Goal: Task Accomplishment & Management: Use online tool/utility

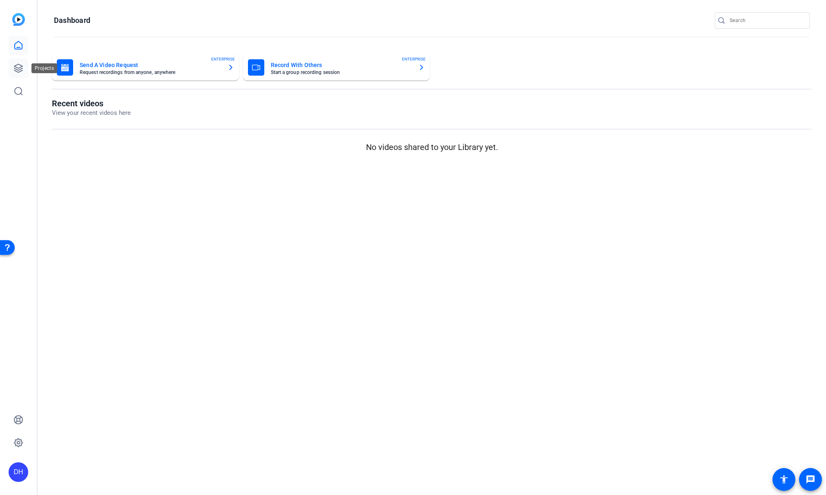
click at [19, 71] on icon at bounding box center [18, 68] width 10 height 10
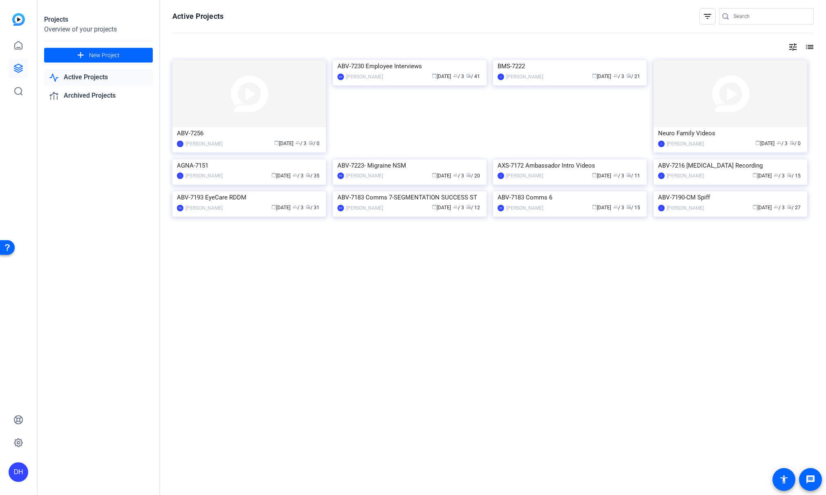
click at [78, 292] on div "Projects Overview of your projects add New Project Active Projects Archived Pro…" at bounding box center [99, 247] width 123 height 495
click at [387, 81] on div "calendar_today Aug 06 group / 3 radio / 41" at bounding box center [434, 76] width 95 height 9
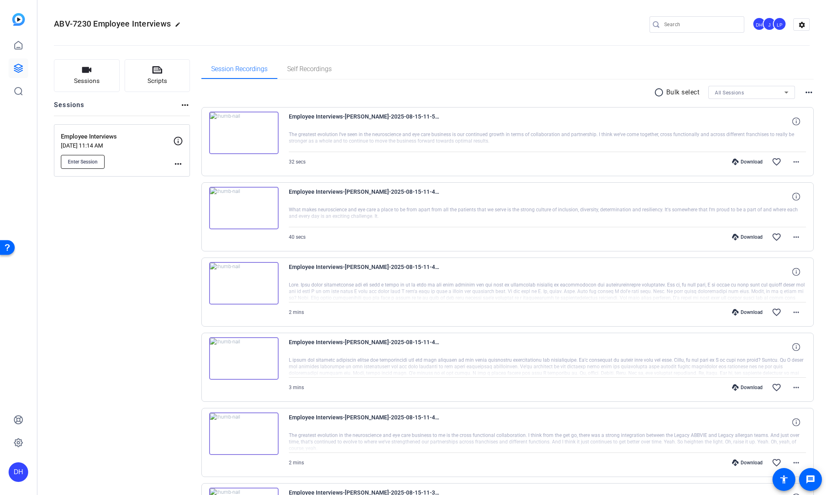
click at [87, 159] on span "Enter Session" at bounding box center [83, 162] width 30 height 7
click at [80, 159] on span "Enter Session" at bounding box center [83, 162] width 30 height 7
click at [89, 161] on span "Enter Session" at bounding box center [83, 162] width 30 height 7
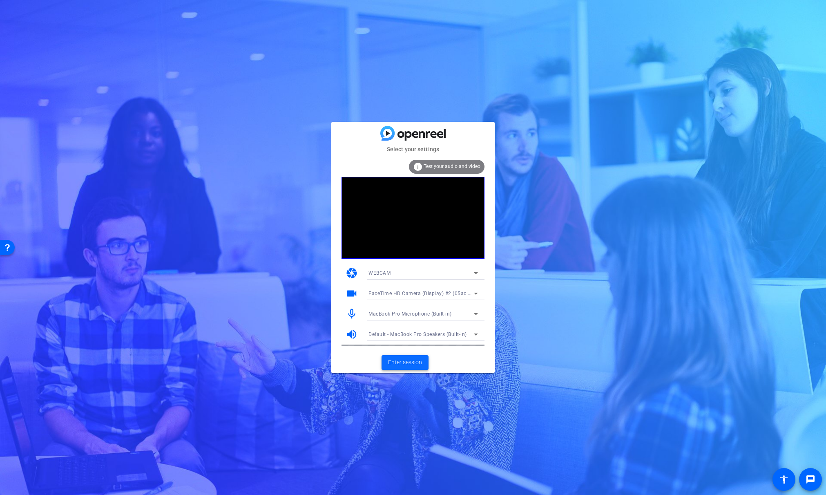
click at [400, 360] on span "Enter session" at bounding box center [405, 362] width 34 height 9
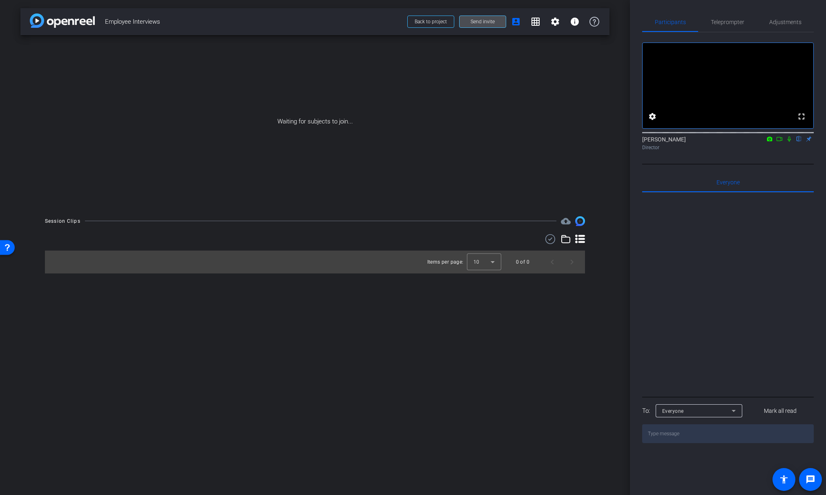
click at [480, 22] on span "Send invite" at bounding box center [483, 21] width 24 height 7
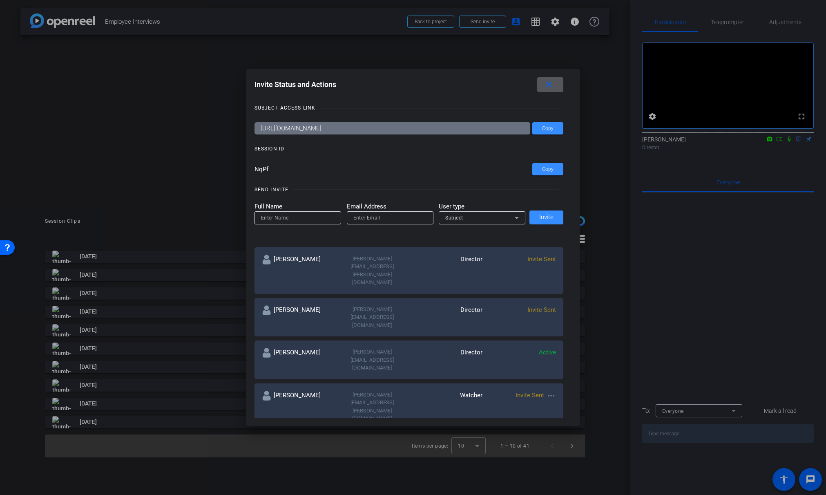
click at [297, 219] on input at bounding box center [298, 218] width 74 height 10
type input "[PERSON_NAME]"
click at [365, 217] on input "email" at bounding box center [391, 218] width 74 height 10
type input "stacey"
click at [385, 217] on input "stacey" at bounding box center [391, 218] width 74 height 10
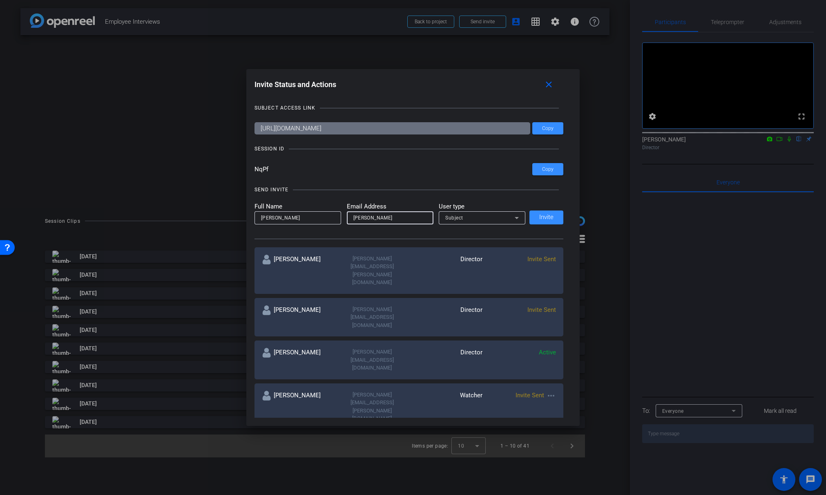
drag, startPoint x: 342, startPoint y: 219, endPoint x: 319, endPoint y: 218, distance: 22.9
click at [319, 218] on form "Full Name Stacey Email Address stacey User type Subject" at bounding box center [390, 213] width 271 height 22
paste input "stacey@alteredimage.com"
type input "stacey@alteredimage.com"
click at [472, 219] on div "Subject" at bounding box center [479, 218] width 69 height 10
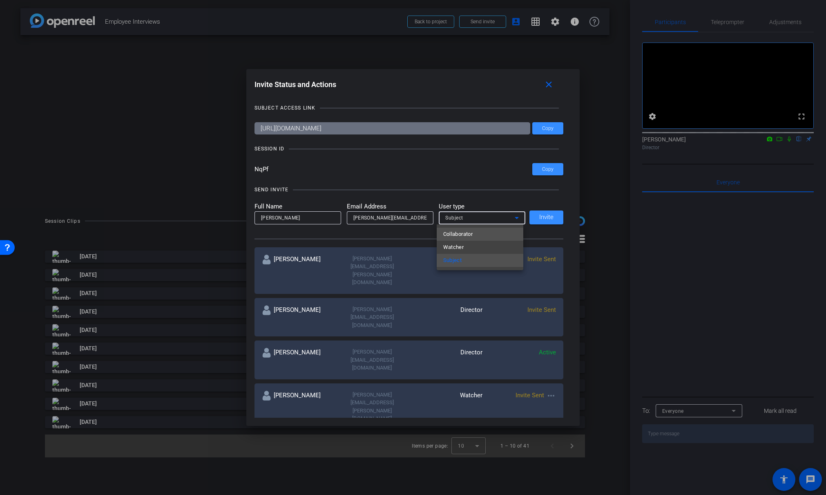
click at [472, 233] on span "Collaborator" at bounding box center [458, 234] width 30 height 10
click at [508, 218] on div "Collaborator" at bounding box center [479, 218] width 69 height 10
click at [545, 216] on div at bounding box center [413, 247] width 826 height 495
click at [545, 216] on span "Invite" at bounding box center [546, 217] width 14 height 6
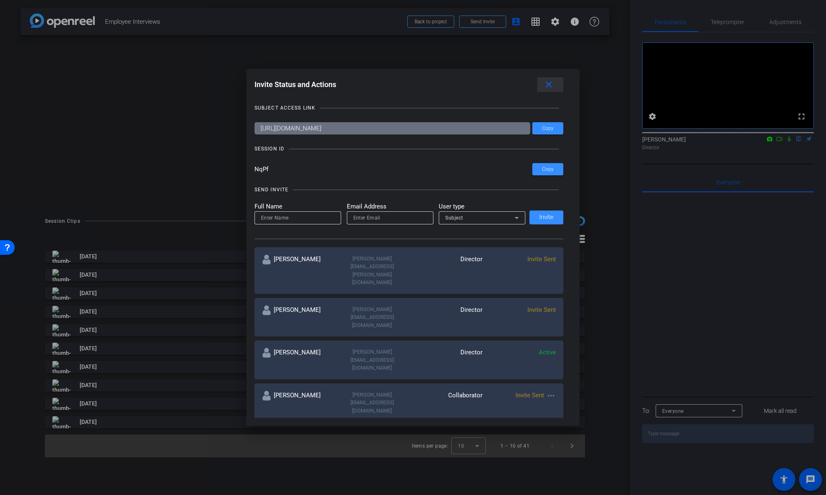
click at [553, 84] on mat-icon "close" at bounding box center [549, 85] width 10 height 10
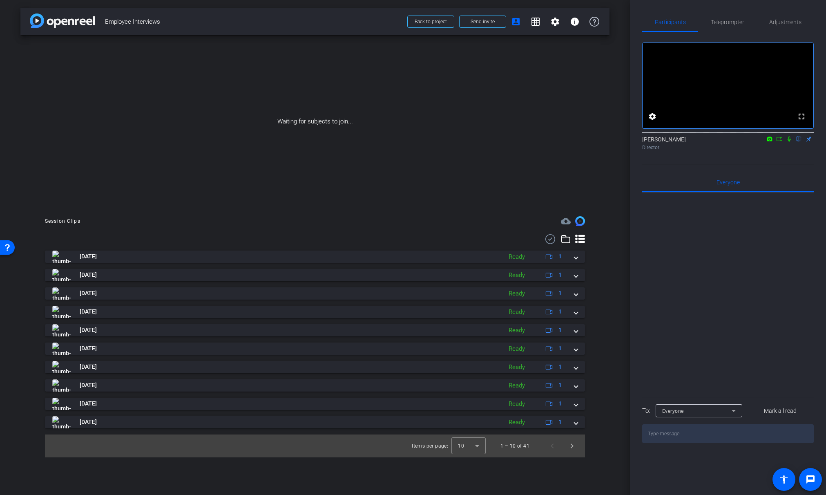
click at [553, 84] on mat-icon "close" at bounding box center [549, 85] width 10 height 10
click at [790, 142] on icon at bounding box center [789, 139] width 7 height 6
click at [653, 121] on mat-icon "settings" at bounding box center [653, 117] width 10 height 10
click at [757, 164] on div at bounding box center [413, 247] width 826 height 495
click at [780, 142] on icon at bounding box center [780, 139] width 7 height 6
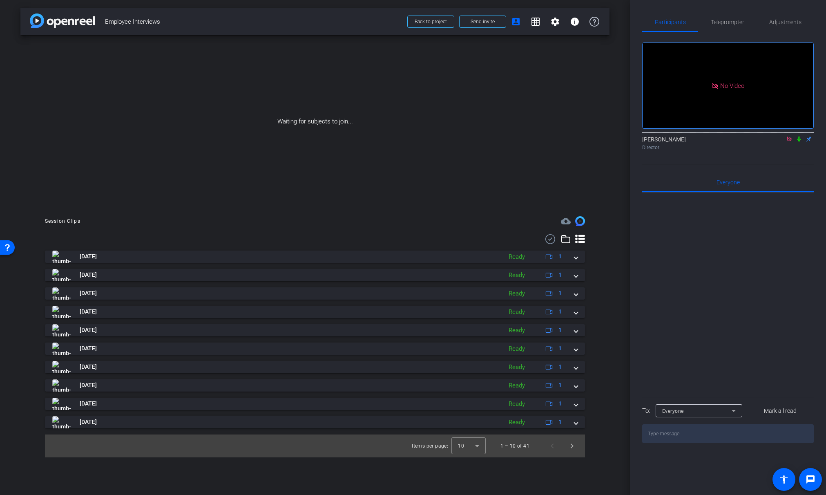
click at [791, 141] on icon at bounding box center [789, 139] width 4 height 4
click at [555, 21] on mat-icon "settings" at bounding box center [556, 22] width 10 height 10
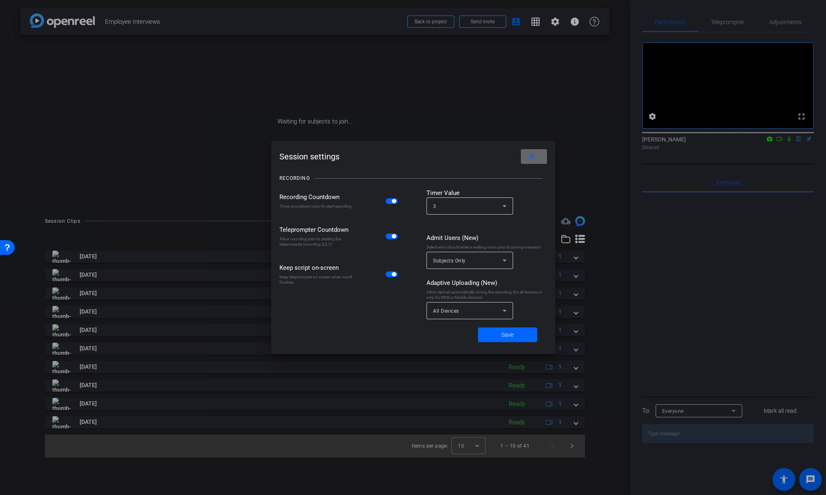
click at [532, 156] on mat-icon "close" at bounding box center [532, 157] width 10 height 10
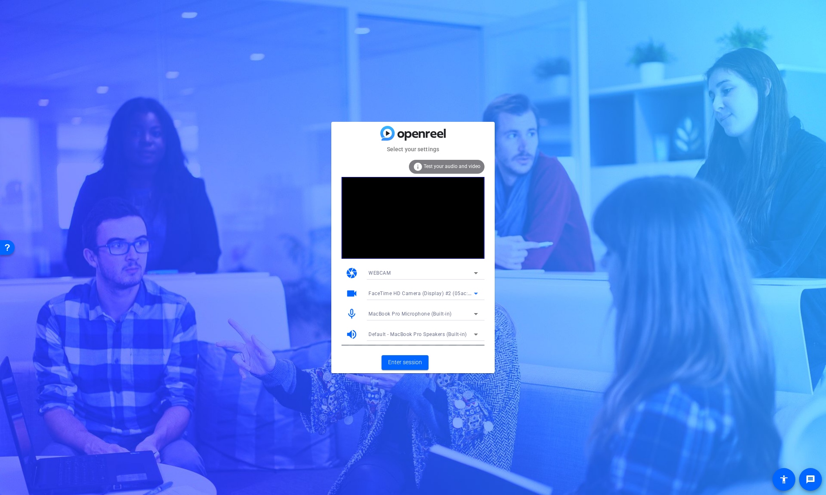
click at [439, 292] on span "FaceTime HD Camera (Display) #2 (05ac:1112)" at bounding box center [426, 293] width 114 height 7
click at [439, 324] on span "FaceTime HD Camera (Display) (05ac:1112)" at bounding box center [421, 323] width 104 height 10
click at [368, 147] on mat-card-subtitle "Select your settings" at bounding box center [412, 149] width 163 height 9
click at [467, 291] on span "FaceTime HD Camera (Display) #2 (05ac:1112)" at bounding box center [426, 293] width 114 height 7
click at [459, 321] on span "FaceTime HD Camera (Display) (05ac:1112)" at bounding box center [421, 323] width 104 height 10
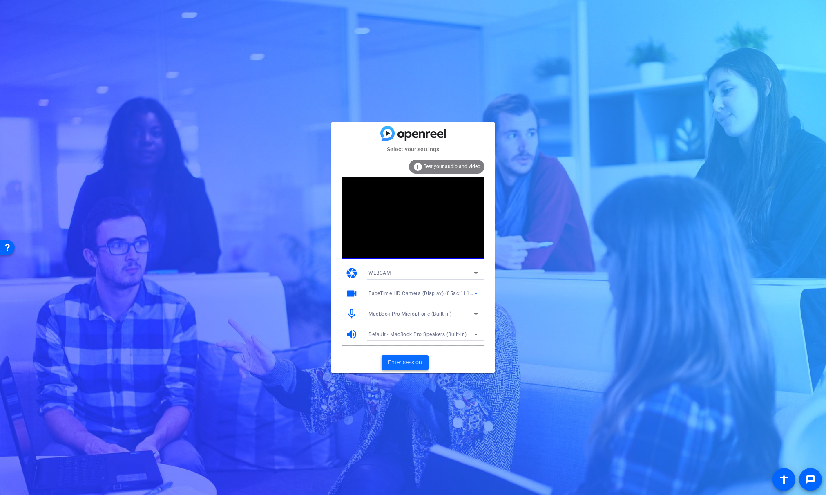
click at [410, 363] on span "Enter session" at bounding box center [405, 362] width 34 height 9
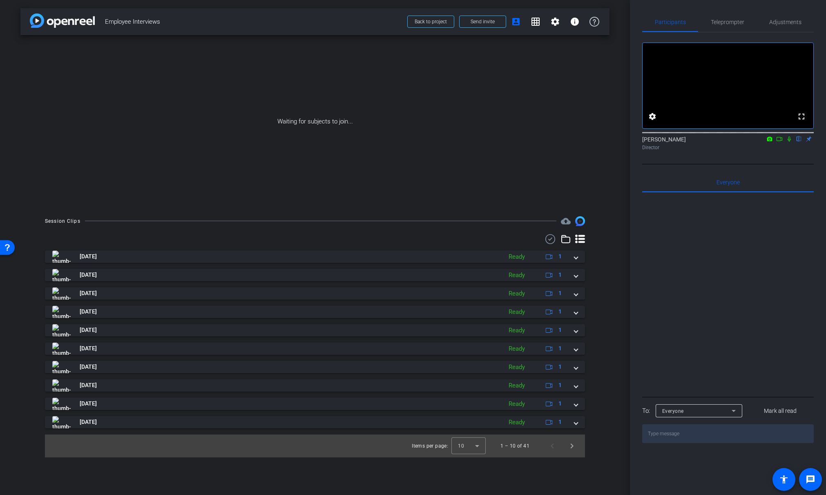
click at [780, 142] on icon at bounding box center [780, 139] width 7 height 6
click at [798, 142] on icon at bounding box center [799, 139] width 7 height 6
click at [788, 142] on icon at bounding box center [789, 139] width 7 height 6
click at [788, 142] on icon at bounding box center [790, 139] width 4 height 5
click at [779, 142] on icon at bounding box center [780, 139] width 7 height 6
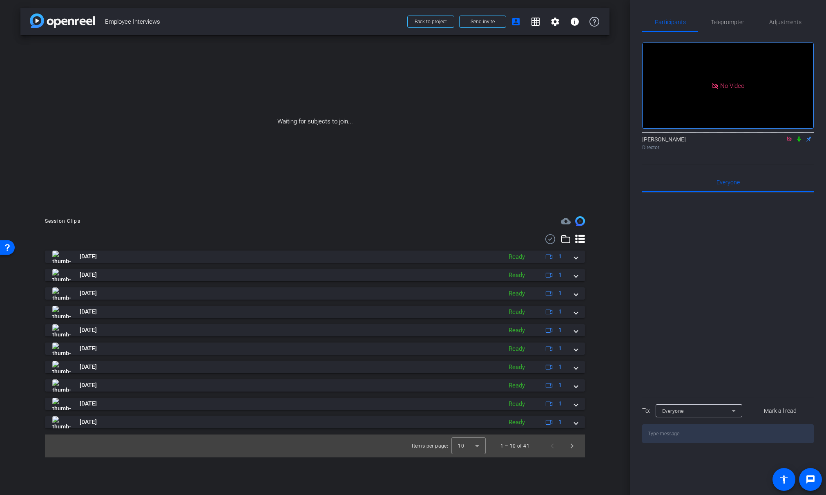
click at [799, 142] on icon at bounding box center [799, 139] width 7 height 6
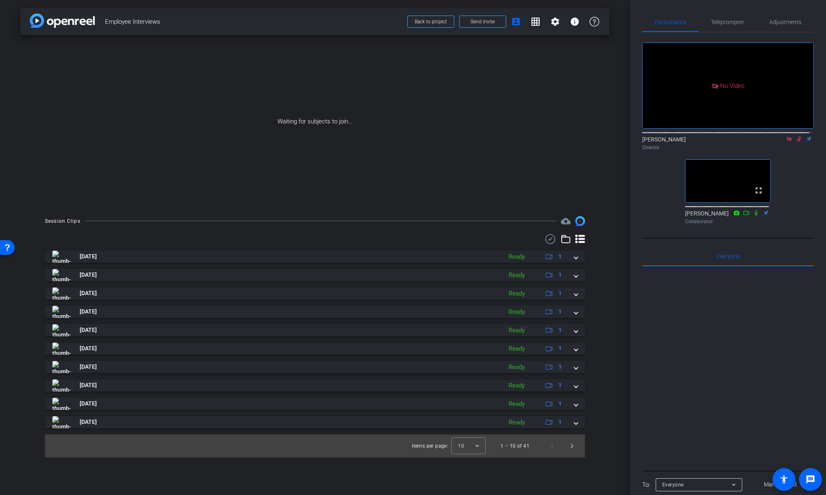
click at [797, 142] on icon at bounding box center [799, 139] width 4 height 5
click at [787, 141] on icon at bounding box center [789, 139] width 4 height 4
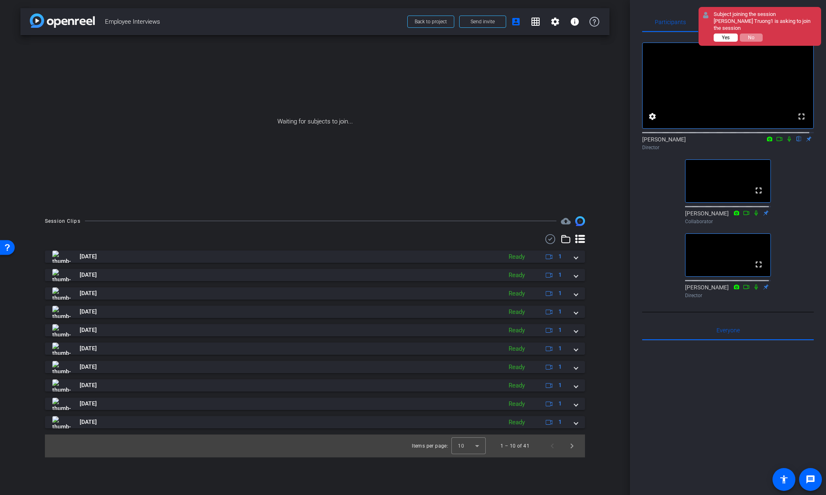
click at [727, 35] on span "Yes" at bounding box center [726, 38] width 8 height 6
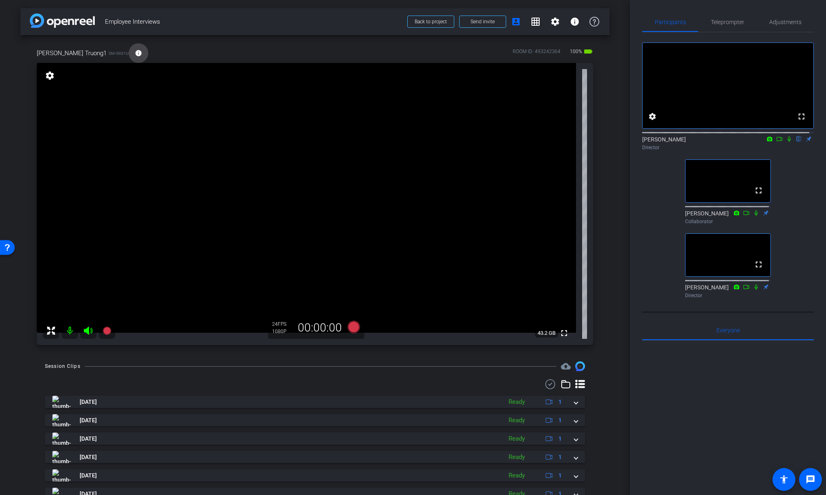
click at [135, 54] on mat-icon "info" at bounding box center [138, 52] width 7 height 7
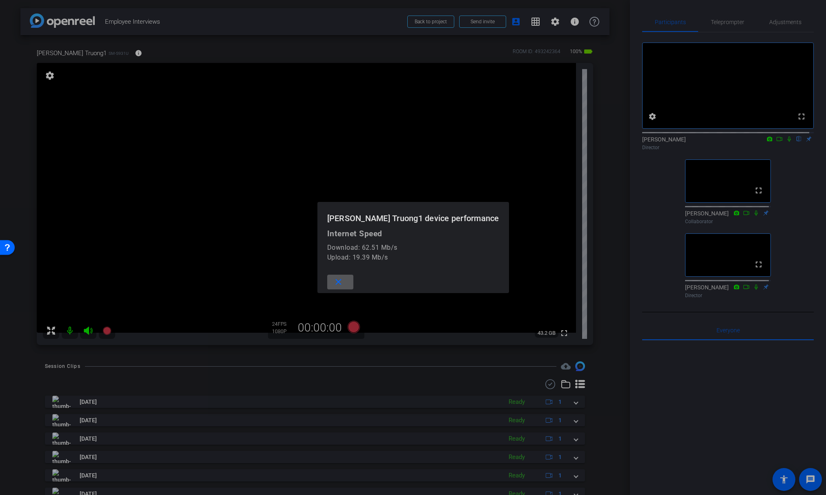
click at [344, 282] on mat-icon "close" at bounding box center [339, 282] width 10 height 10
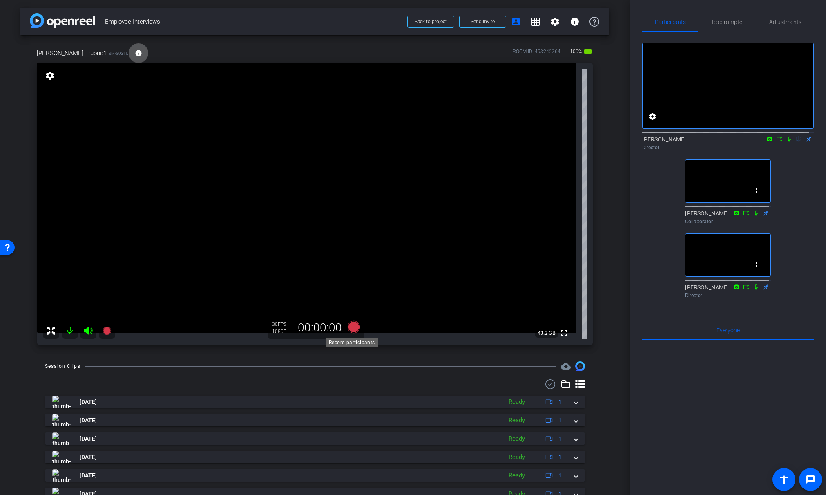
click at [351, 325] on icon at bounding box center [354, 327] width 12 height 12
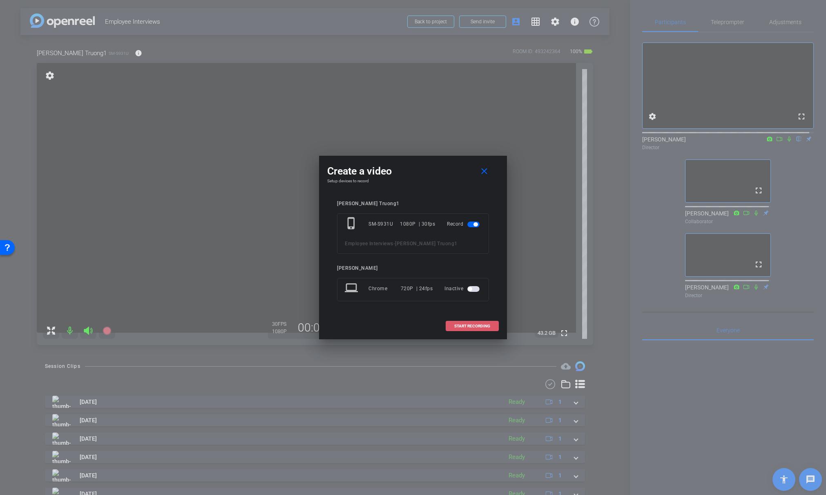
click at [465, 325] on span "START RECORDING" at bounding box center [472, 326] width 36 height 4
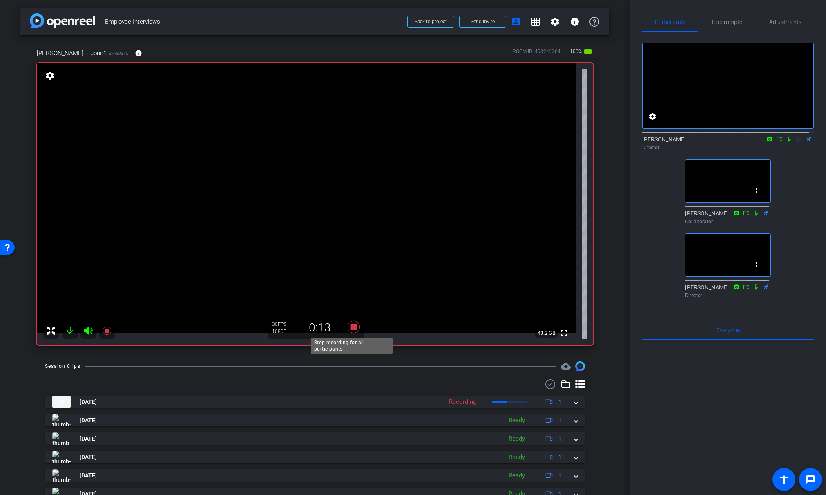
click at [349, 325] on icon at bounding box center [354, 327] width 12 height 12
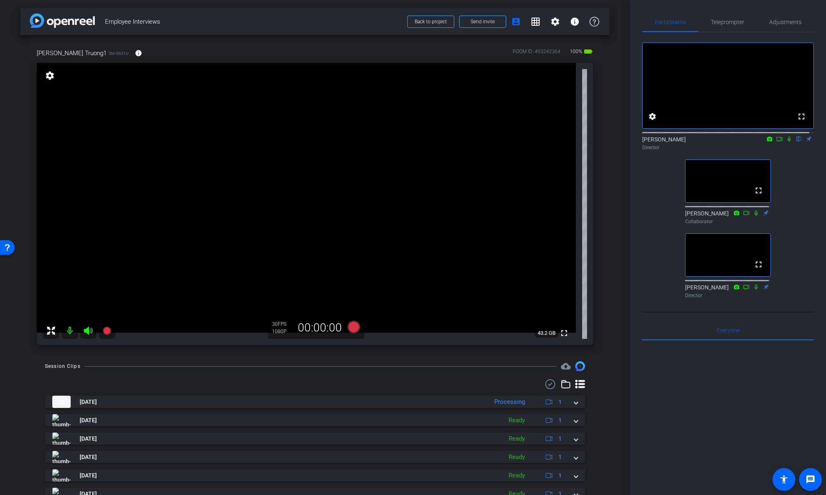
click at [777, 142] on icon at bounding box center [780, 139] width 7 height 6
click at [798, 142] on icon at bounding box center [799, 139] width 3 height 5
click at [797, 142] on icon at bounding box center [799, 139] width 4 height 5
click at [787, 141] on icon at bounding box center [789, 139] width 4 height 4
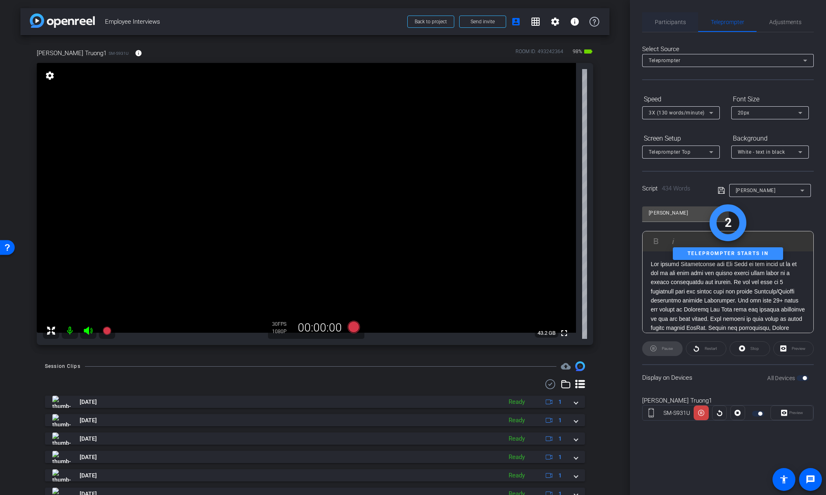
click at [667, 22] on span "Participants" at bounding box center [670, 22] width 31 height 6
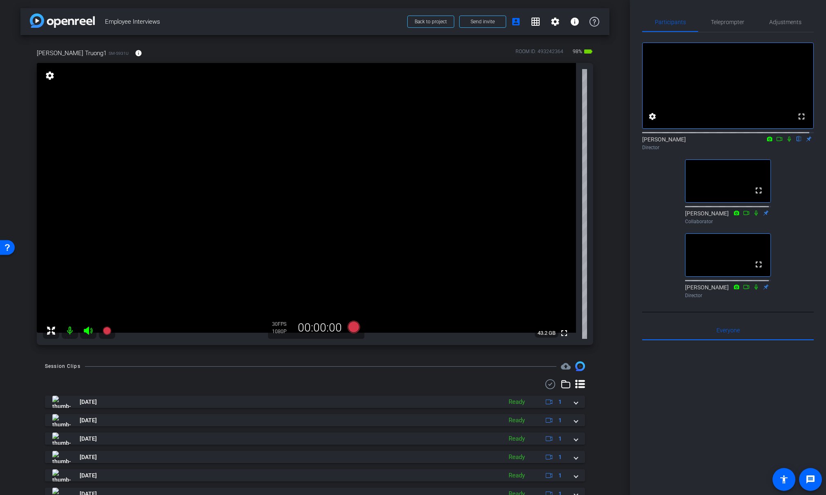
click at [48, 76] on mat-icon "settings" at bounding box center [49, 76] width 11 height 10
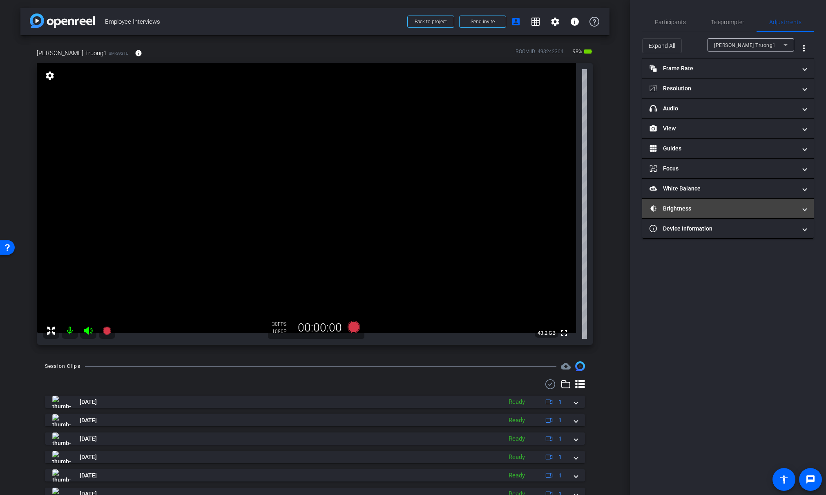
click at [716, 207] on mat-panel-title "Brightness" at bounding box center [723, 208] width 147 height 9
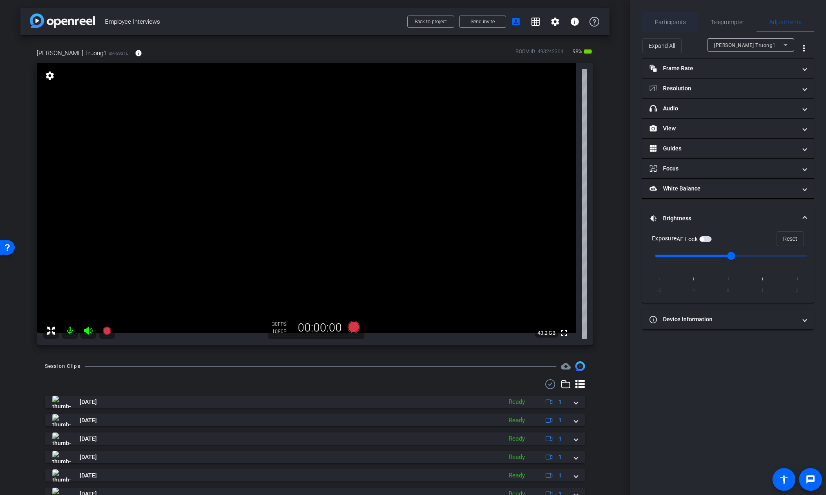
type input "1"
click at [671, 19] on span "Participants" at bounding box center [670, 22] width 31 height 6
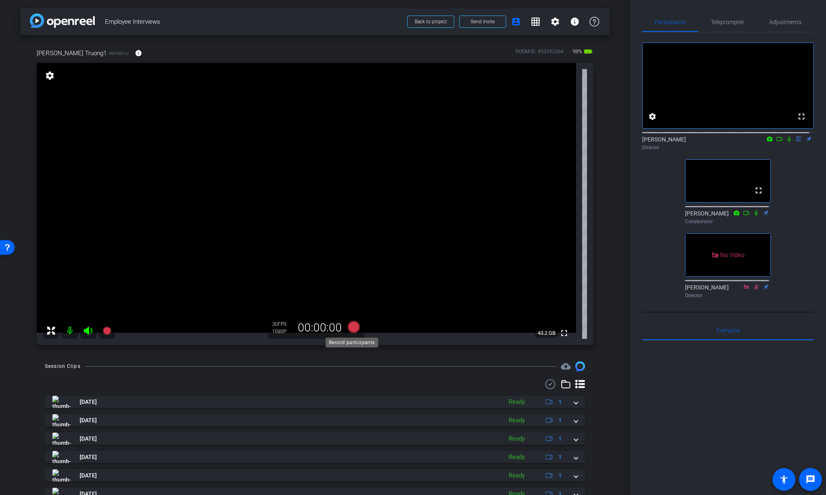
click at [351, 326] on icon at bounding box center [354, 327] width 12 height 12
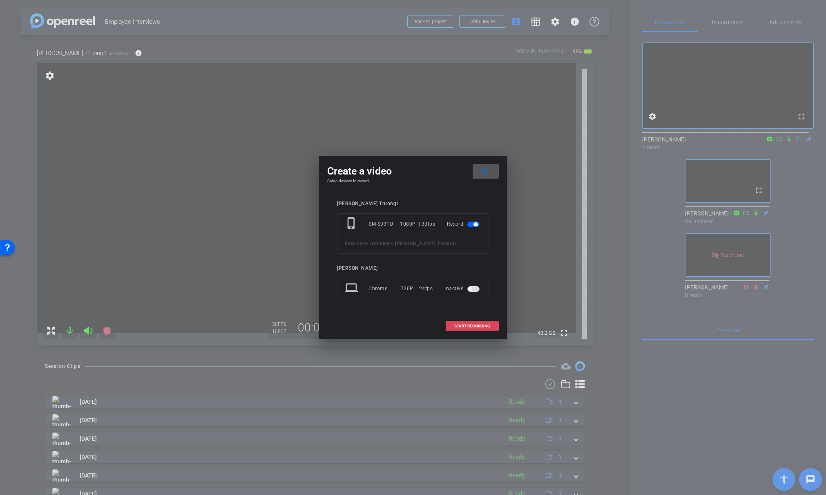
click at [470, 325] on span "START RECORDING" at bounding box center [472, 326] width 36 height 4
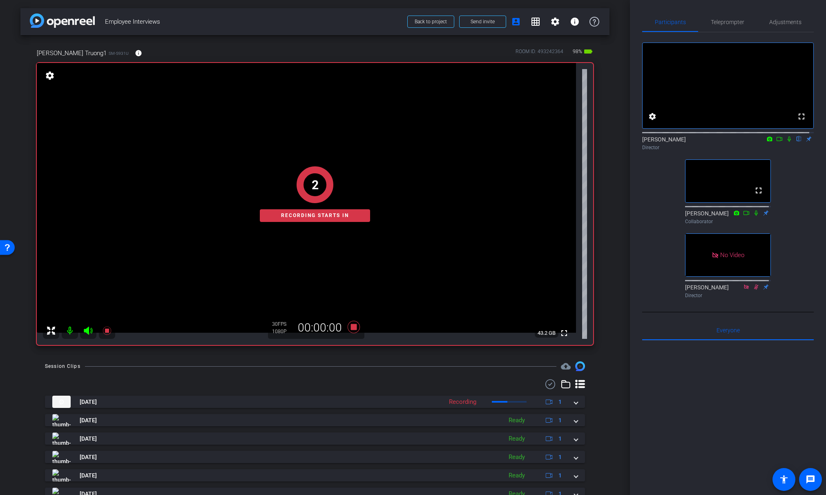
click at [787, 142] on icon at bounding box center [789, 139] width 7 height 6
click at [777, 142] on icon at bounding box center [780, 139] width 7 height 6
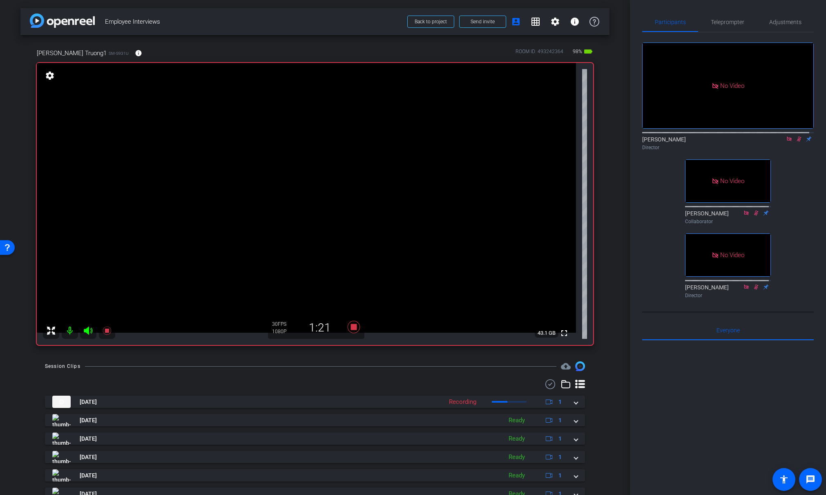
click at [796, 142] on icon at bounding box center [799, 139] width 7 height 6
click at [798, 142] on icon at bounding box center [799, 139] width 3 height 5
click at [797, 142] on icon at bounding box center [799, 139] width 4 height 5
click at [352, 327] on icon at bounding box center [354, 327] width 12 height 12
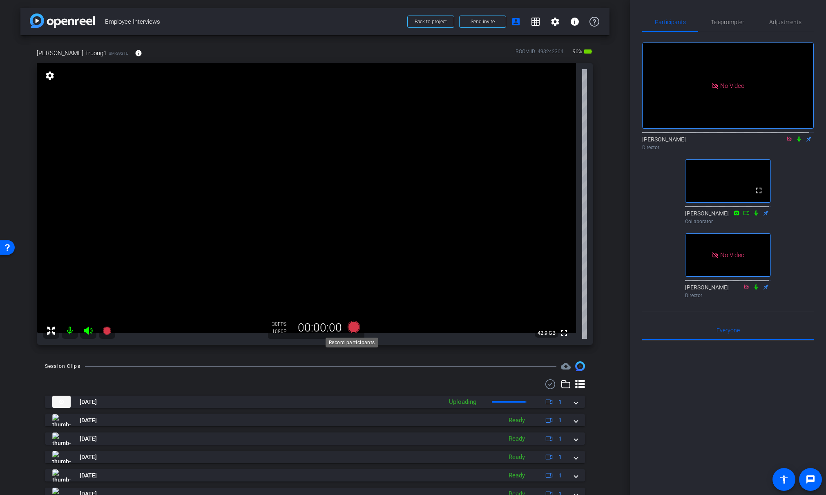
click at [352, 327] on icon at bounding box center [354, 327] width 12 height 12
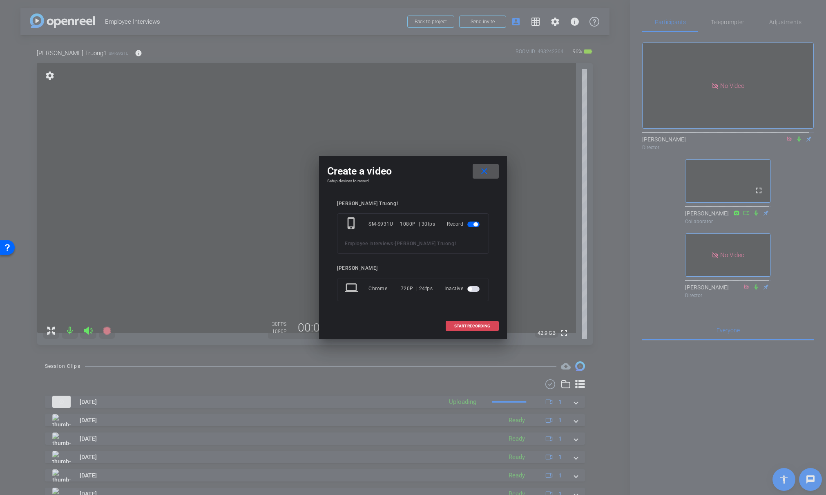
click at [480, 326] on span "START RECORDING" at bounding box center [472, 326] width 36 height 4
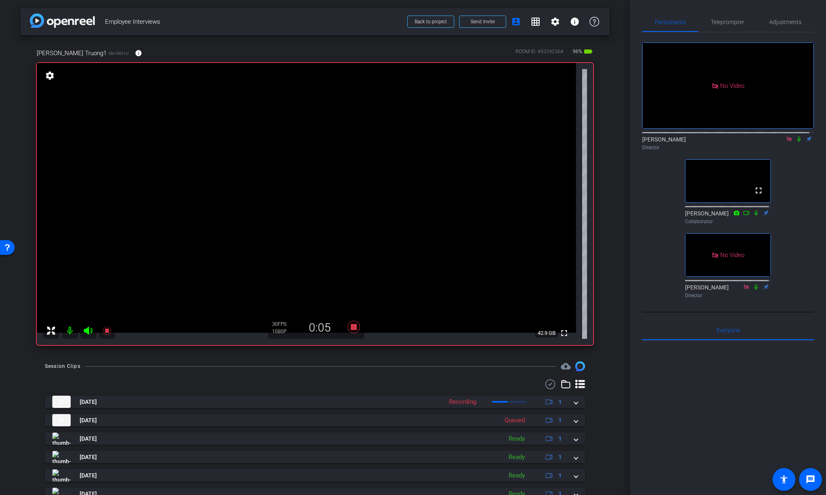
click at [796, 142] on icon at bounding box center [799, 139] width 7 height 6
click at [797, 142] on icon at bounding box center [799, 139] width 4 height 5
click at [798, 142] on icon at bounding box center [799, 139] width 3 height 5
click at [796, 142] on icon at bounding box center [799, 139] width 7 height 6
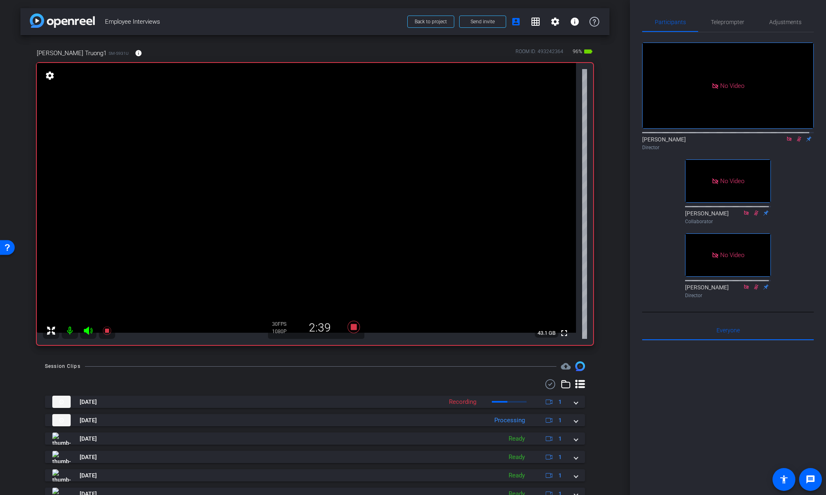
click at [797, 142] on icon at bounding box center [799, 139] width 4 height 5
click at [796, 142] on icon at bounding box center [799, 139] width 7 height 6
click at [797, 142] on icon at bounding box center [799, 139] width 4 height 5
click at [796, 142] on icon at bounding box center [799, 139] width 7 height 6
click at [350, 327] on icon at bounding box center [354, 327] width 12 height 12
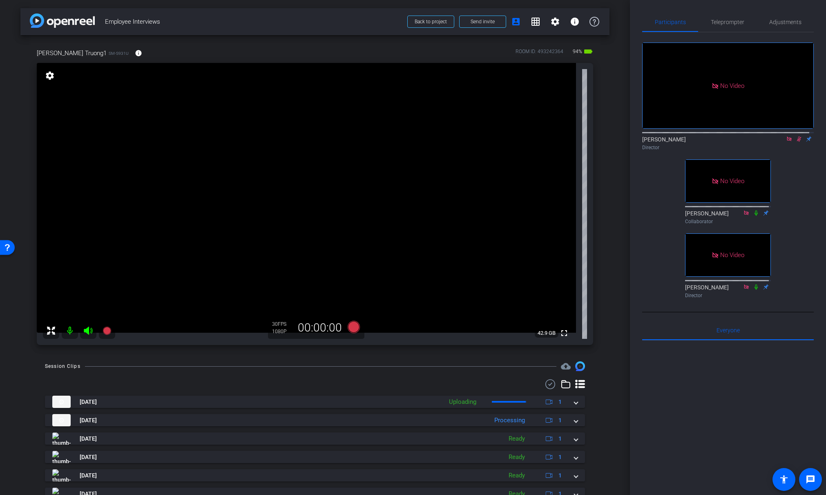
click at [795, 143] on mat-icon at bounding box center [800, 138] width 10 height 7
click at [786, 142] on icon at bounding box center [789, 139] width 7 height 6
click at [349, 327] on icon at bounding box center [354, 327] width 12 height 12
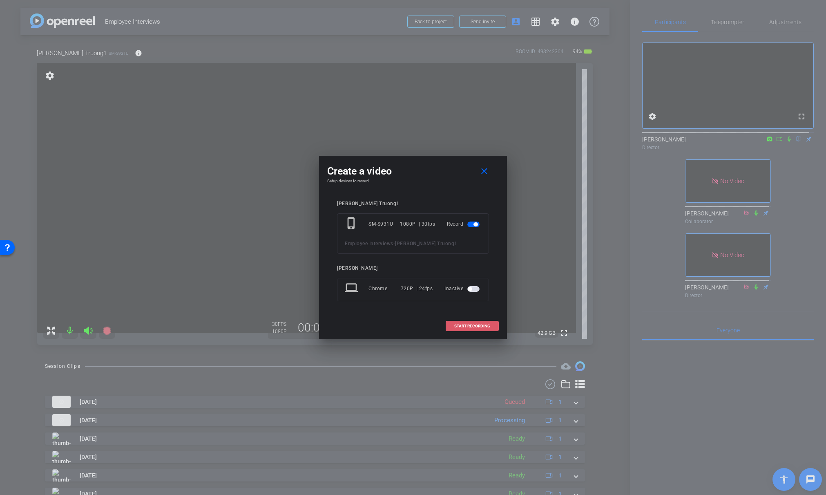
click at [478, 327] on span "START RECORDING" at bounding box center [472, 326] width 36 height 4
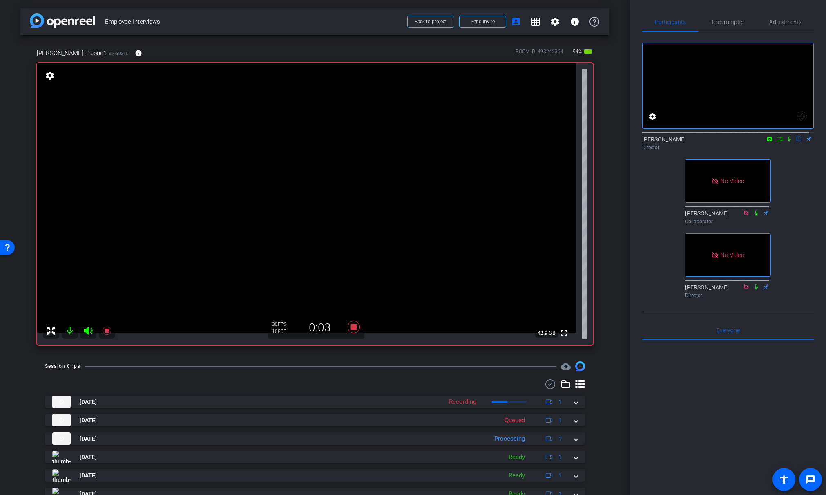
click at [777, 142] on icon at bounding box center [780, 139] width 7 height 6
click at [798, 142] on icon at bounding box center [799, 139] width 3 height 5
click at [797, 142] on icon at bounding box center [799, 139] width 7 height 6
click at [796, 142] on icon at bounding box center [799, 139] width 7 height 6
click at [797, 142] on icon at bounding box center [799, 139] width 4 height 5
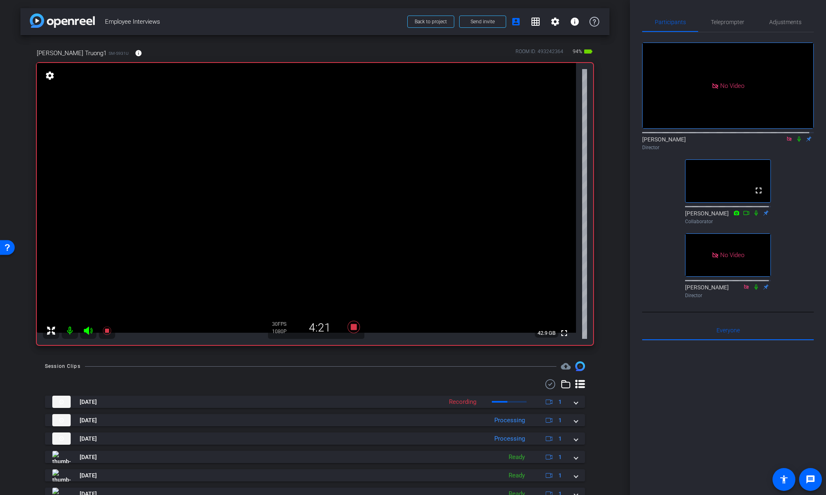
click at [798, 142] on icon at bounding box center [799, 139] width 3 height 5
click at [796, 142] on icon at bounding box center [799, 139] width 7 height 6
click at [797, 142] on icon at bounding box center [799, 139] width 4 height 5
click at [797, 142] on icon at bounding box center [799, 139] width 7 height 6
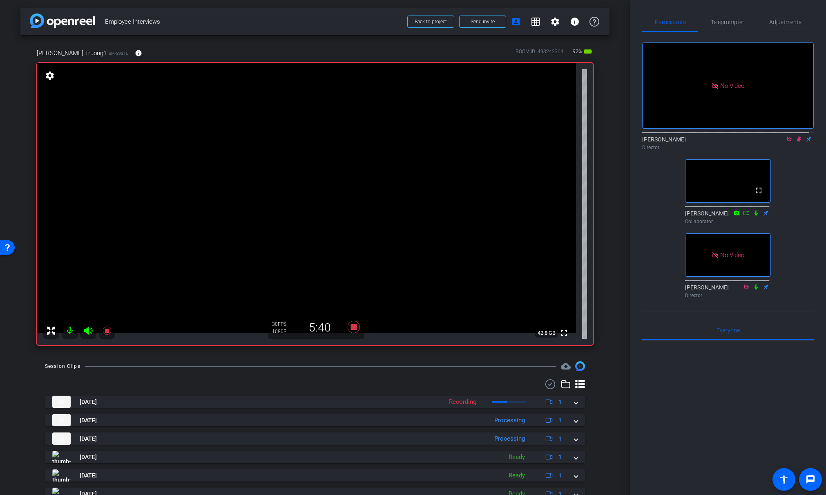
click at [789, 143] on mat-icon at bounding box center [790, 138] width 10 height 7
click at [788, 142] on icon at bounding box center [790, 139] width 4 height 5
click at [352, 325] on icon at bounding box center [354, 327] width 12 height 12
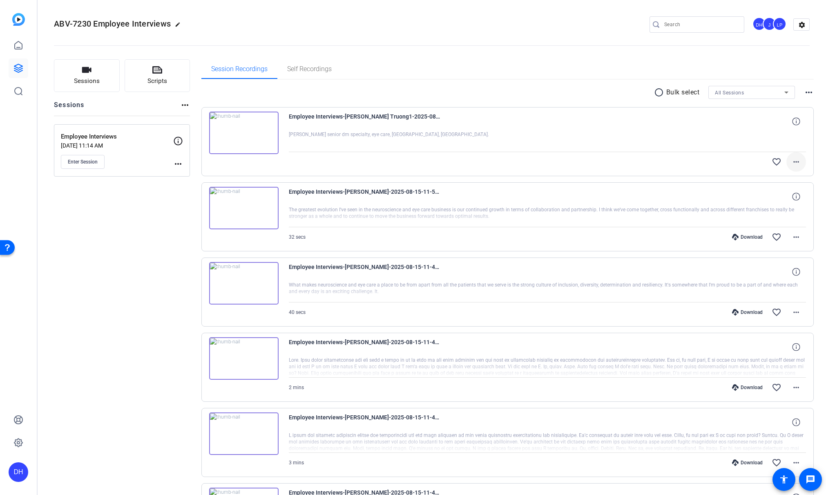
click at [794, 161] on mat-icon "more_horiz" at bounding box center [797, 162] width 10 height 10
click at [760, 179] on span "Download Original" at bounding box center [770, 179] width 49 height 10
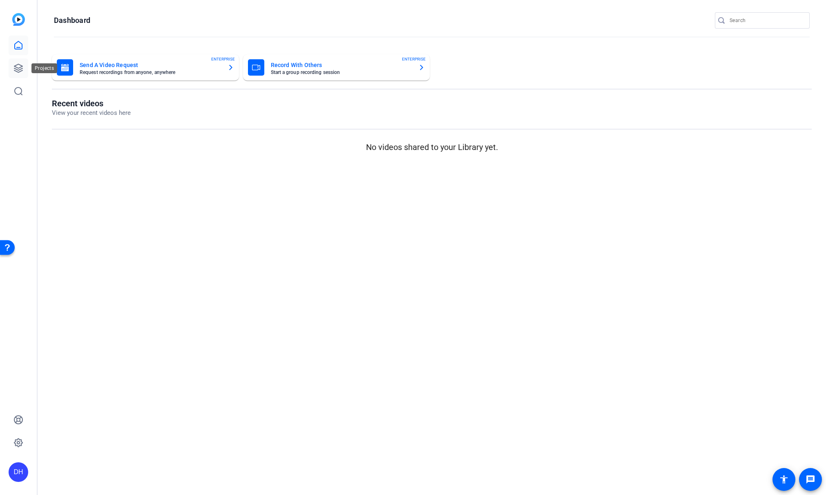
click at [18, 67] on icon at bounding box center [18, 68] width 8 height 8
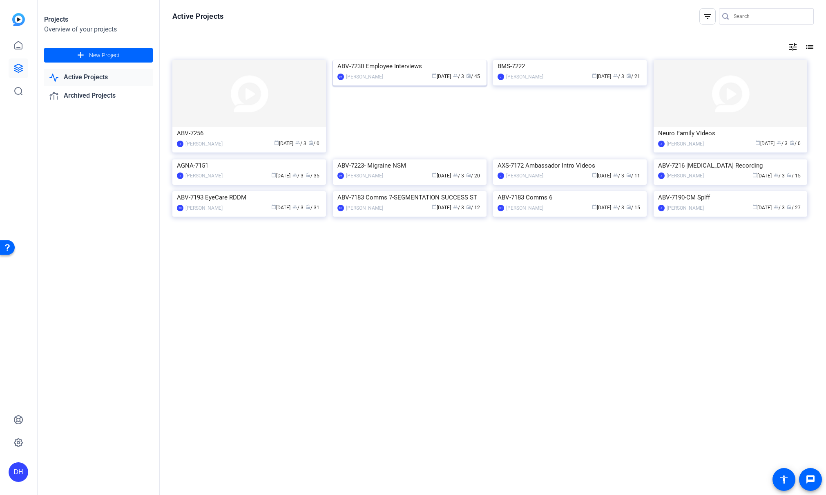
click at [399, 81] on div "calendar_today [DATE] group / 3 radio / 45" at bounding box center [434, 76] width 95 height 9
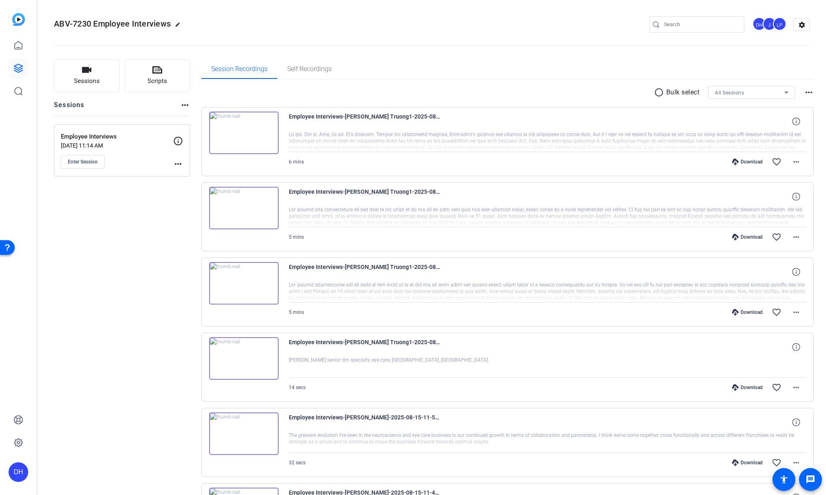
click at [748, 385] on div "Download" at bounding box center [747, 387] width 39 height 7
click at [750, 234] on div "Download" at bounding box center [747, 237] width 39 height 7
click at [792, 311] on mat-icon "more_horiz" at bounding box center [797, 312] width 10 height 10
click at [774, 328] on span "Download Original" at bounding box center [770, 330] width 49 height 10
click at [792, 236] on mat-icon "more_horiz" at bounding box center [797, 237] width 10 height 10
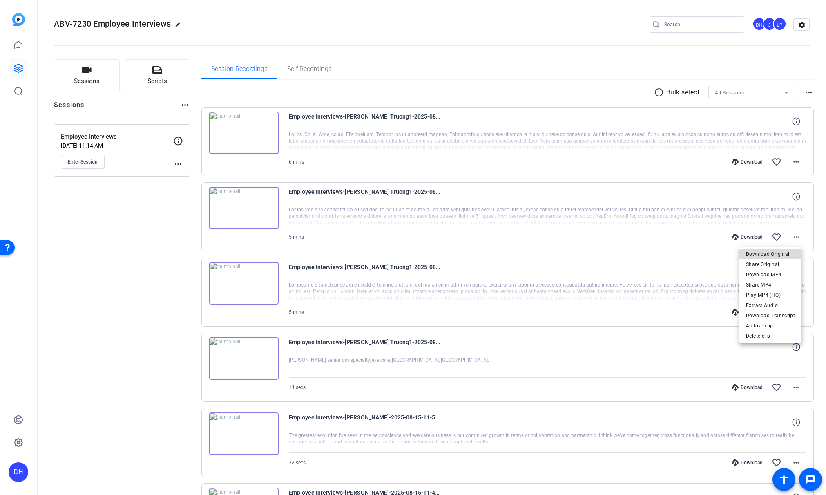
click at [772, 253] on span "Download Original" at bounding box center [770, 254] width 49 height 10
click at [793, 159] on mat-icon "more_horiz" at bounding box center [797, 162] width 10 height 10
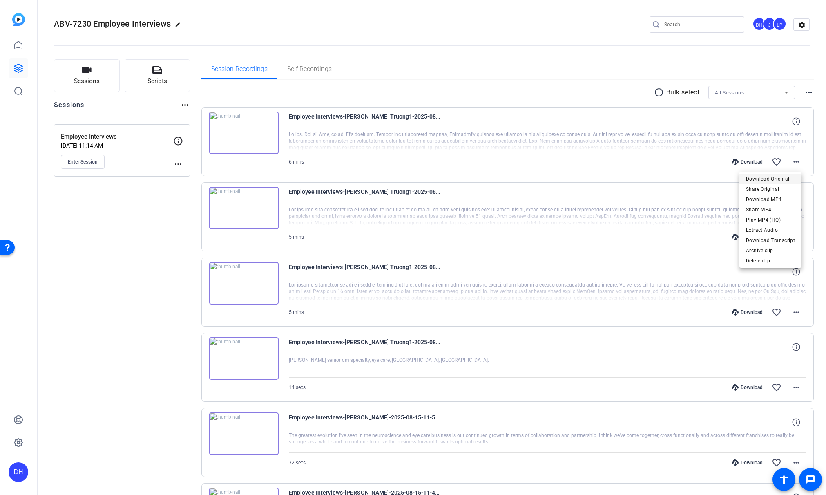
click at [776, 179] on span "Download Original" at bounding box center [770, 179] width 49 height 10
